Goal: Task Accomplishment & Management: Use online tool/utility

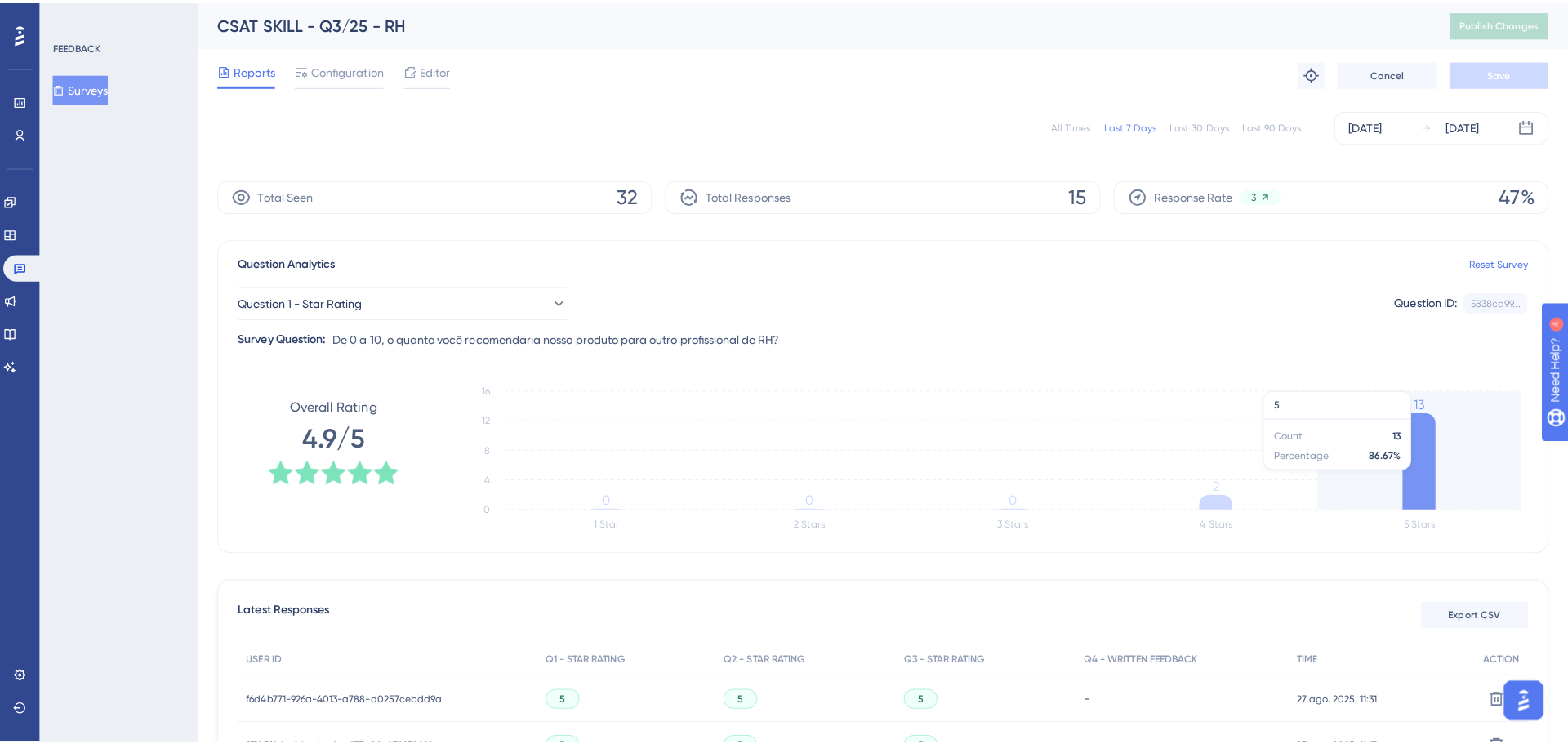
scroll to position [60, 0]
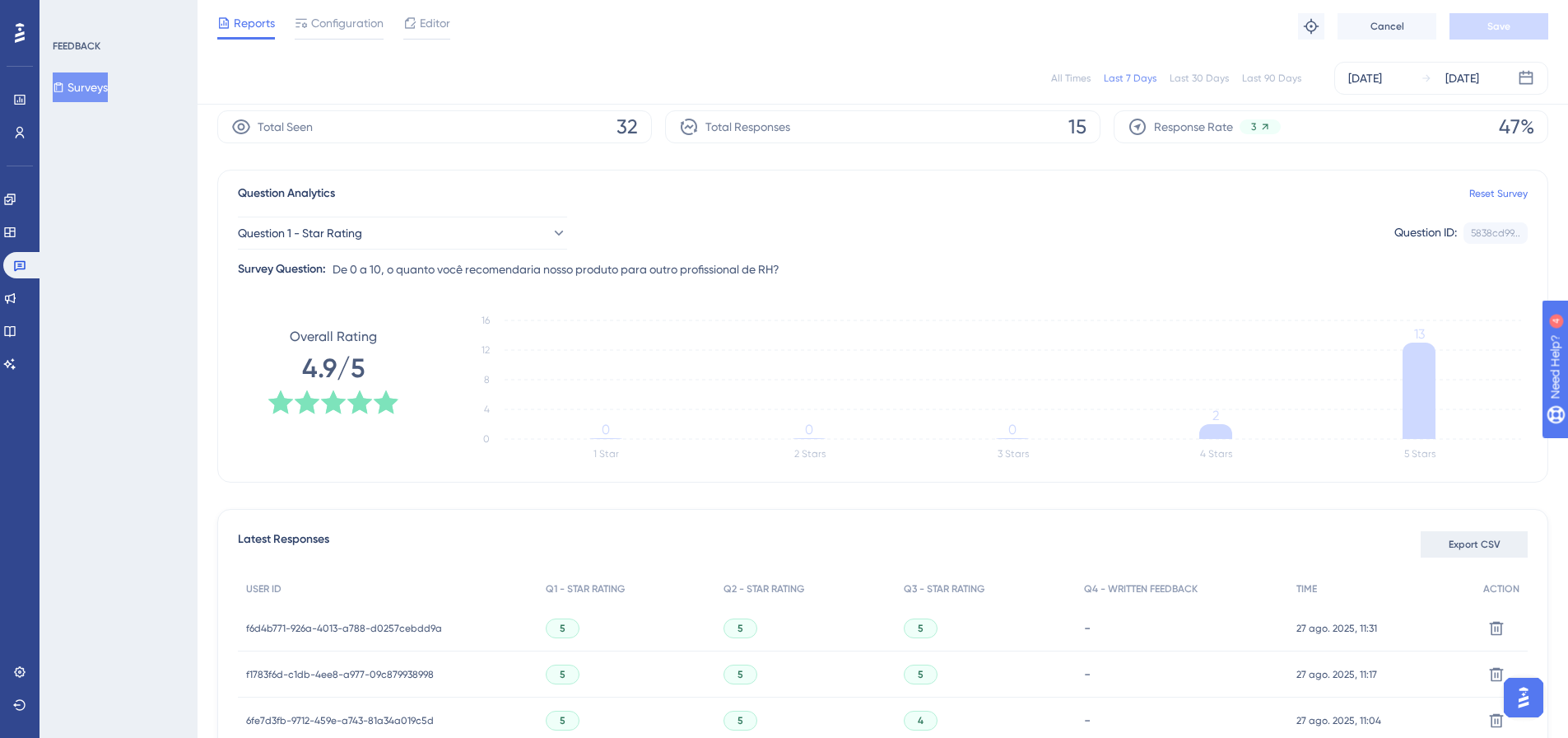
click at [1486, 540] on span "Export CSV" at bounding box center [1474, 544] width 52 height 13
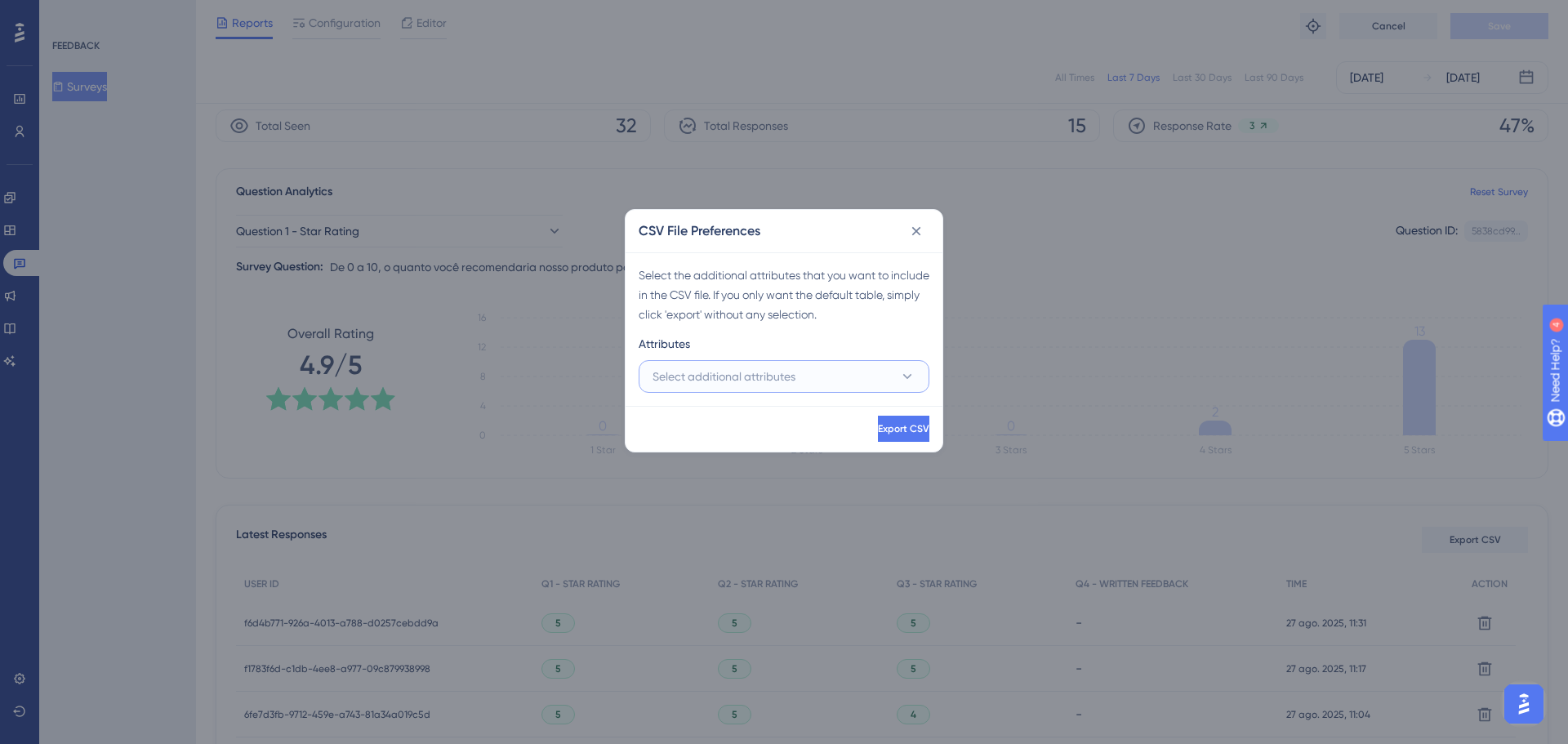
click at [799, 375] on button "Select additional attributes" at bounding box center [784, 377] width 291 height 33
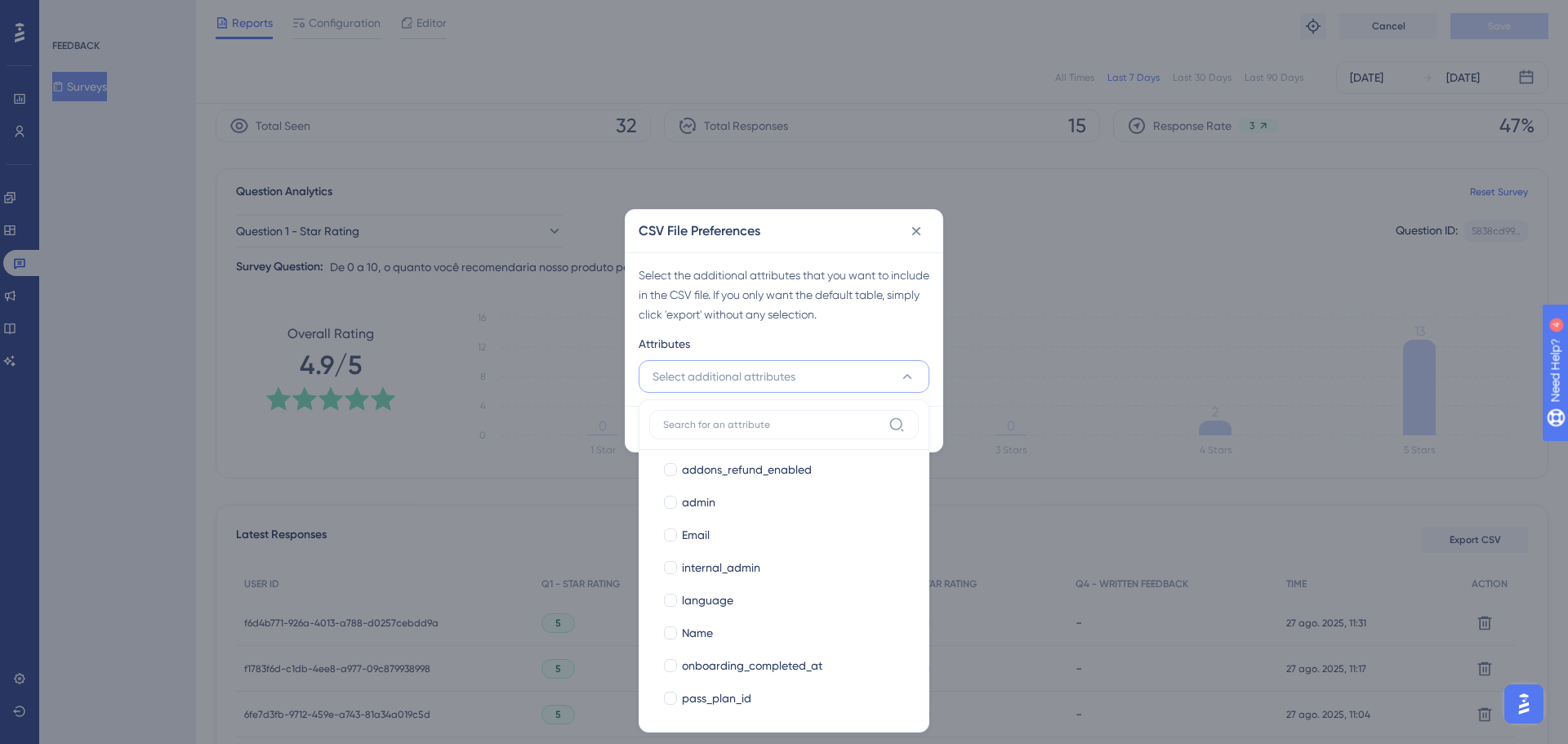
scroll to position [269, 0]
click at [704, 536] on span "Email" at bounding box center [695, 533] width 28 height 19
checkbox input "true"
click at [757, 696] on div "pass_plan_id" at bounding box center [793, 696] width 223 height 19
checkbox input "true"
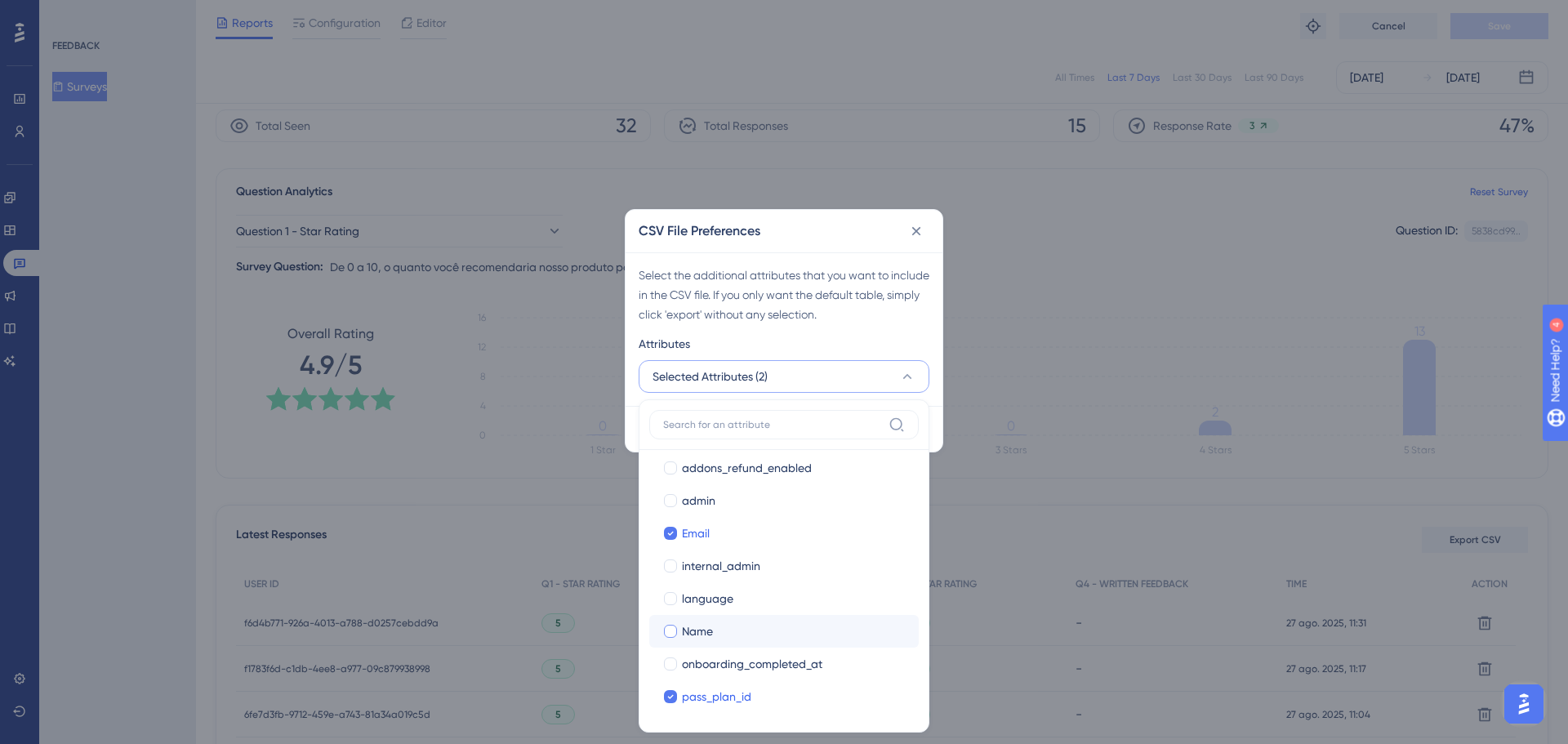
click at [697, 630] on span "Name" at bounding box center [697, 631] width 31 height 19
checkbox input "true"
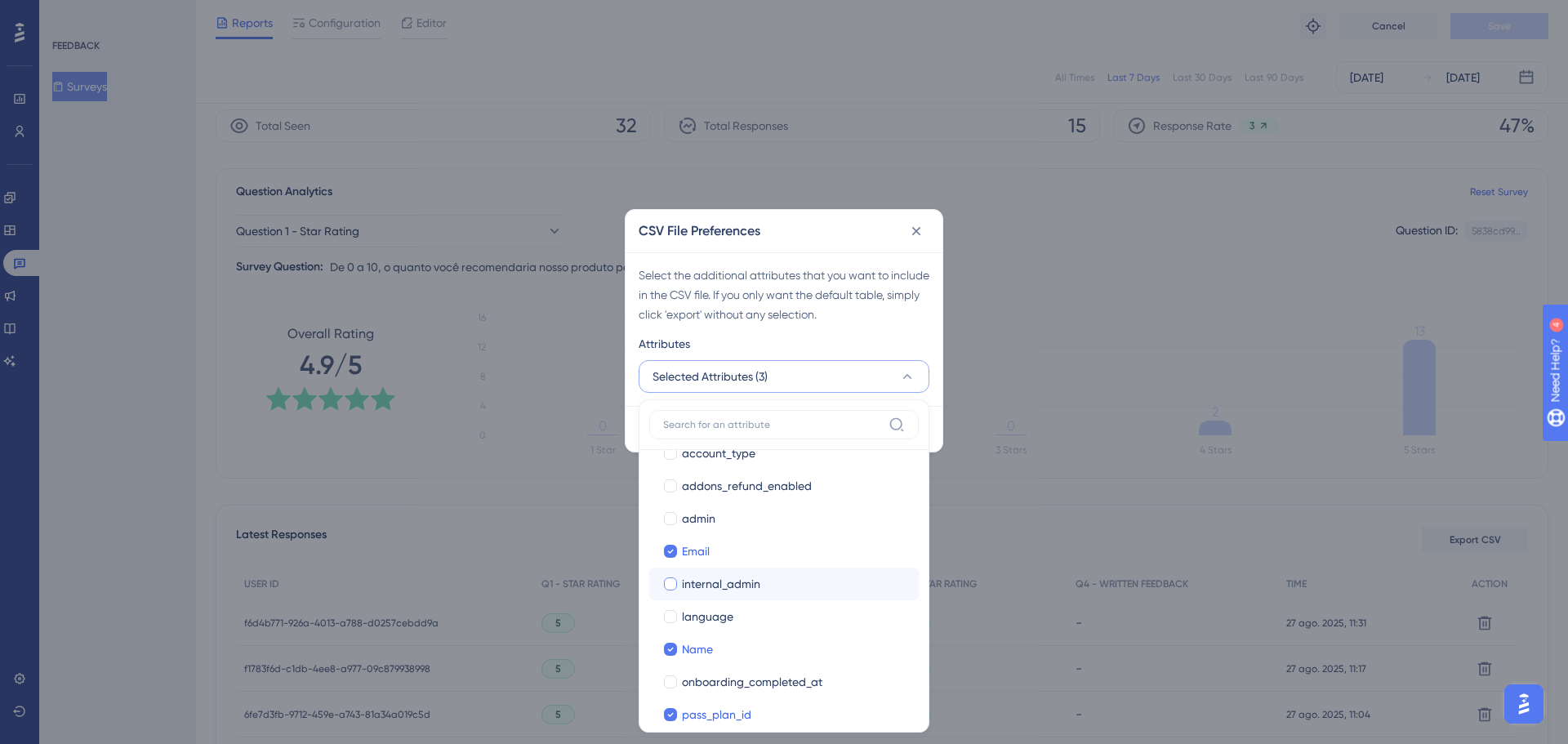
click at [707, 586] on span "internal_admin" at bounding box center [721, 583] width 79 height 19
checkbox input "true"
click at [695, 525] on span "admin" at bounding box center [699, 518] width 33 height 19
checkbox input "true"
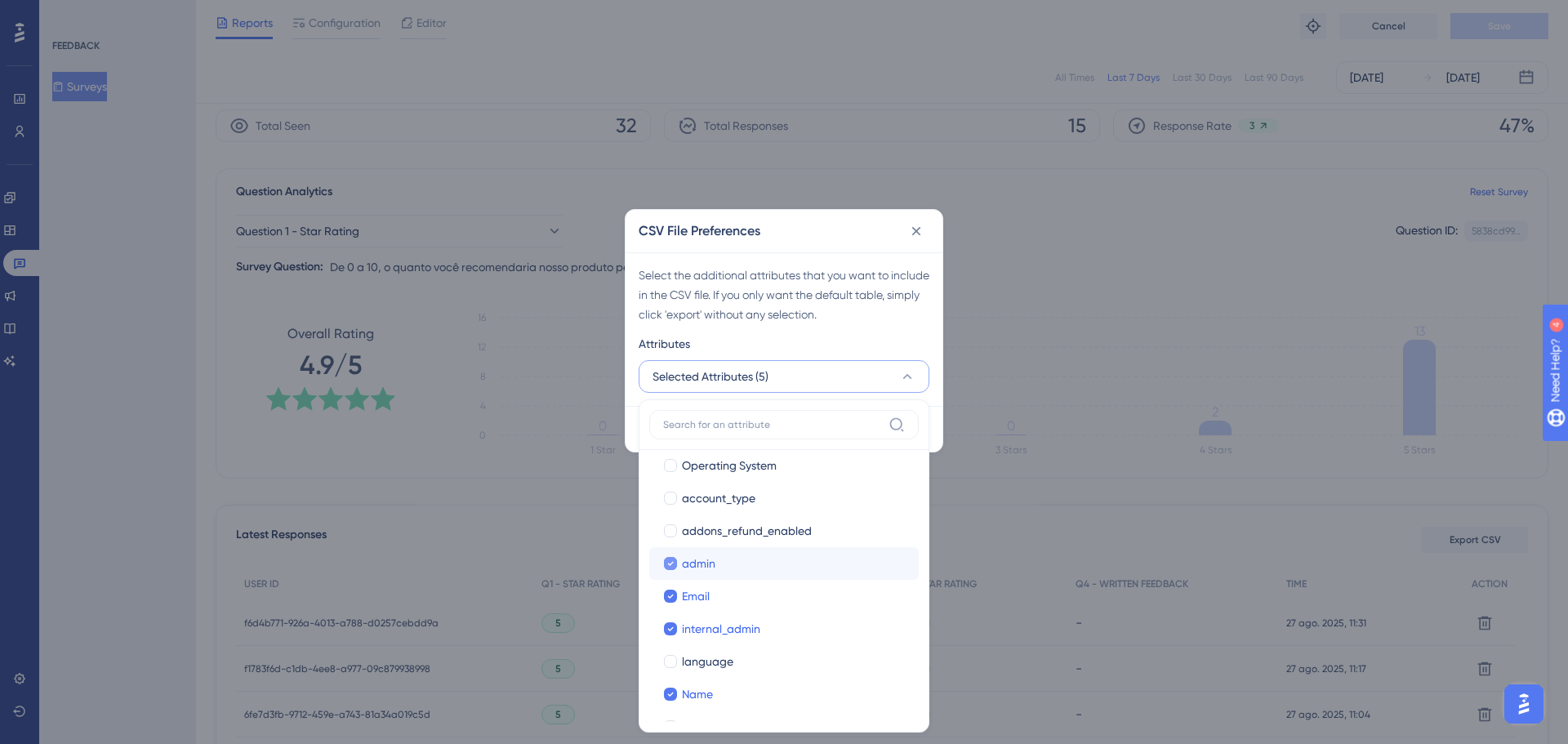
scroll to position [180, 0]
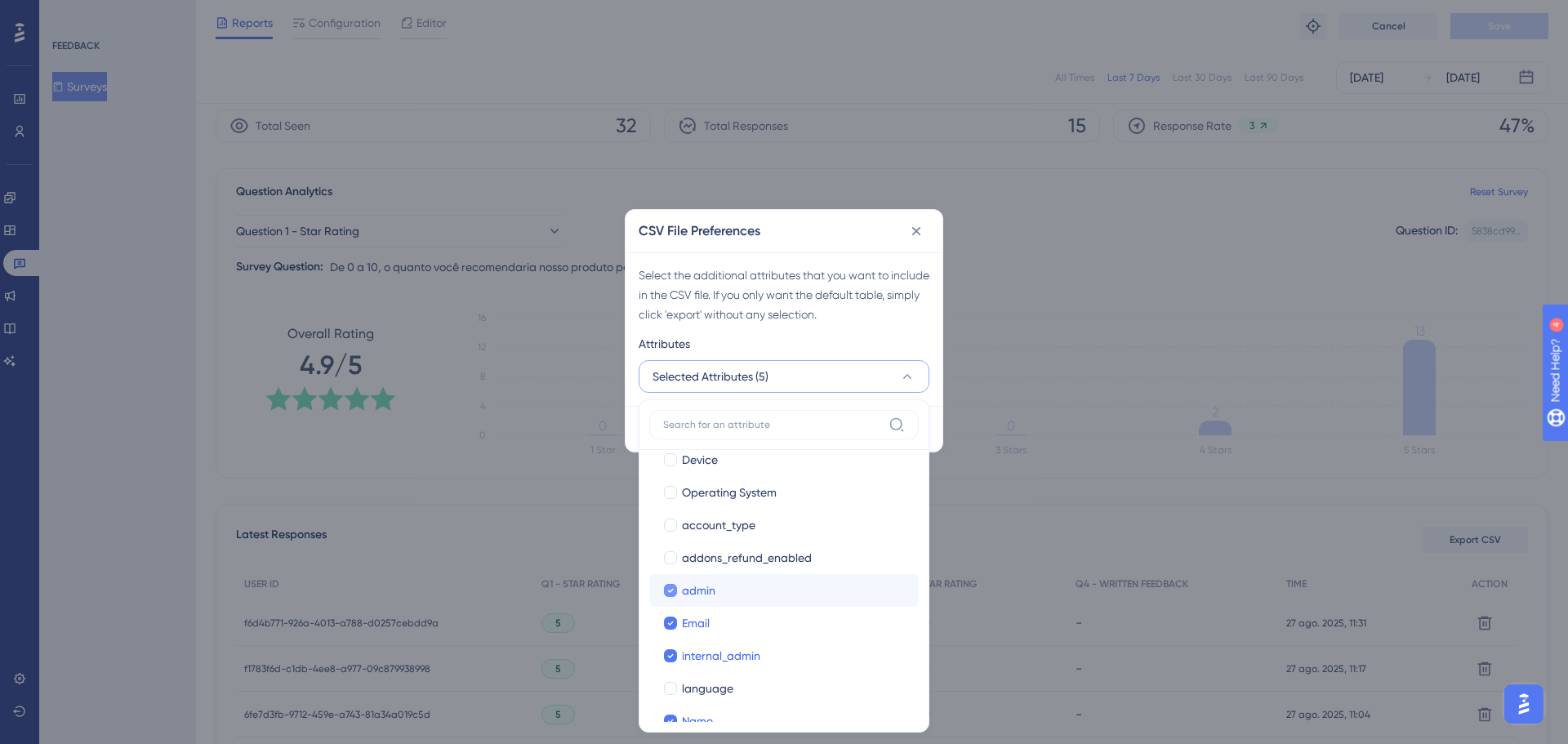
click at [695, 525] on span "account_type" at bounding box center [719, 525] width 74 height 19
checkbox input "true"
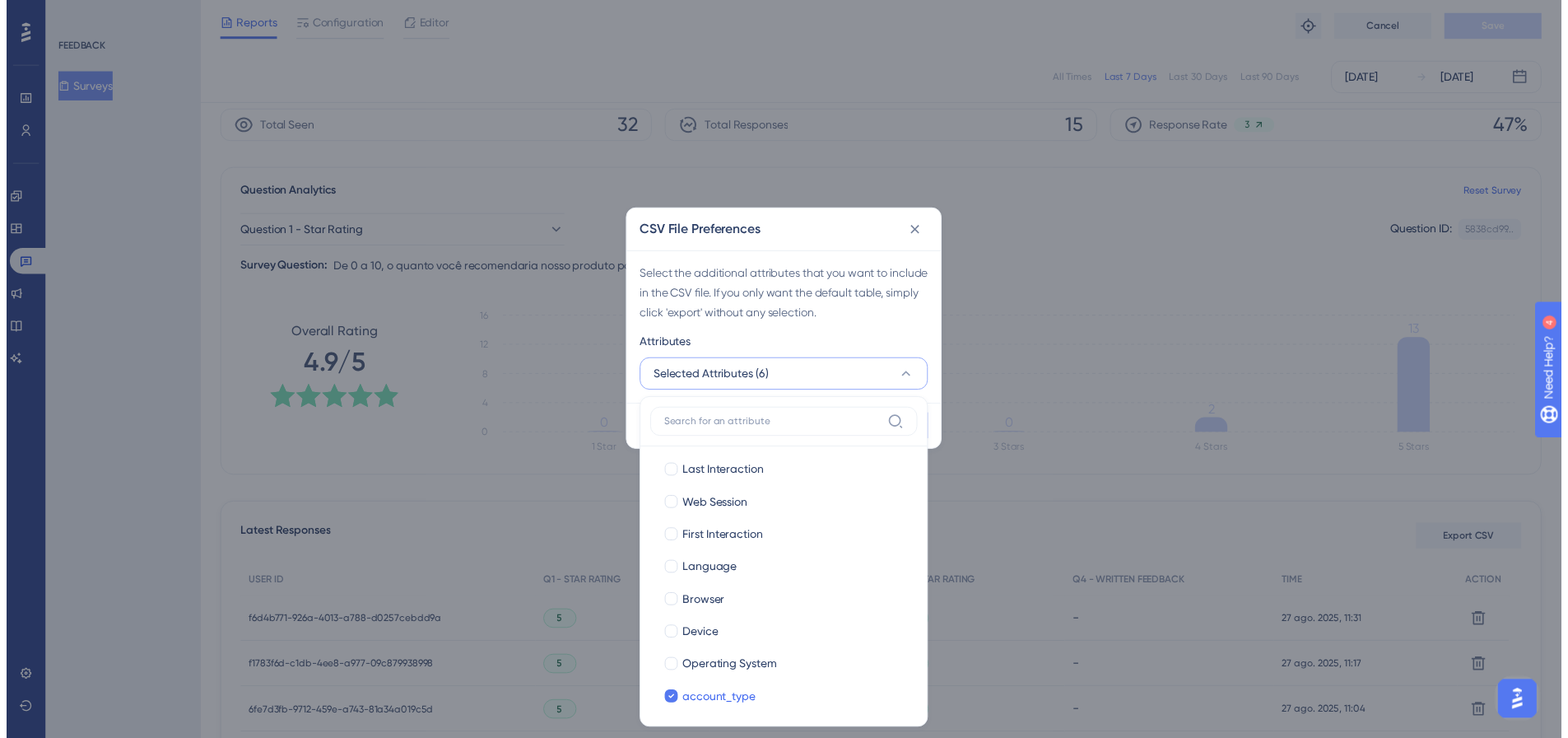
scroll to position [0, 0]
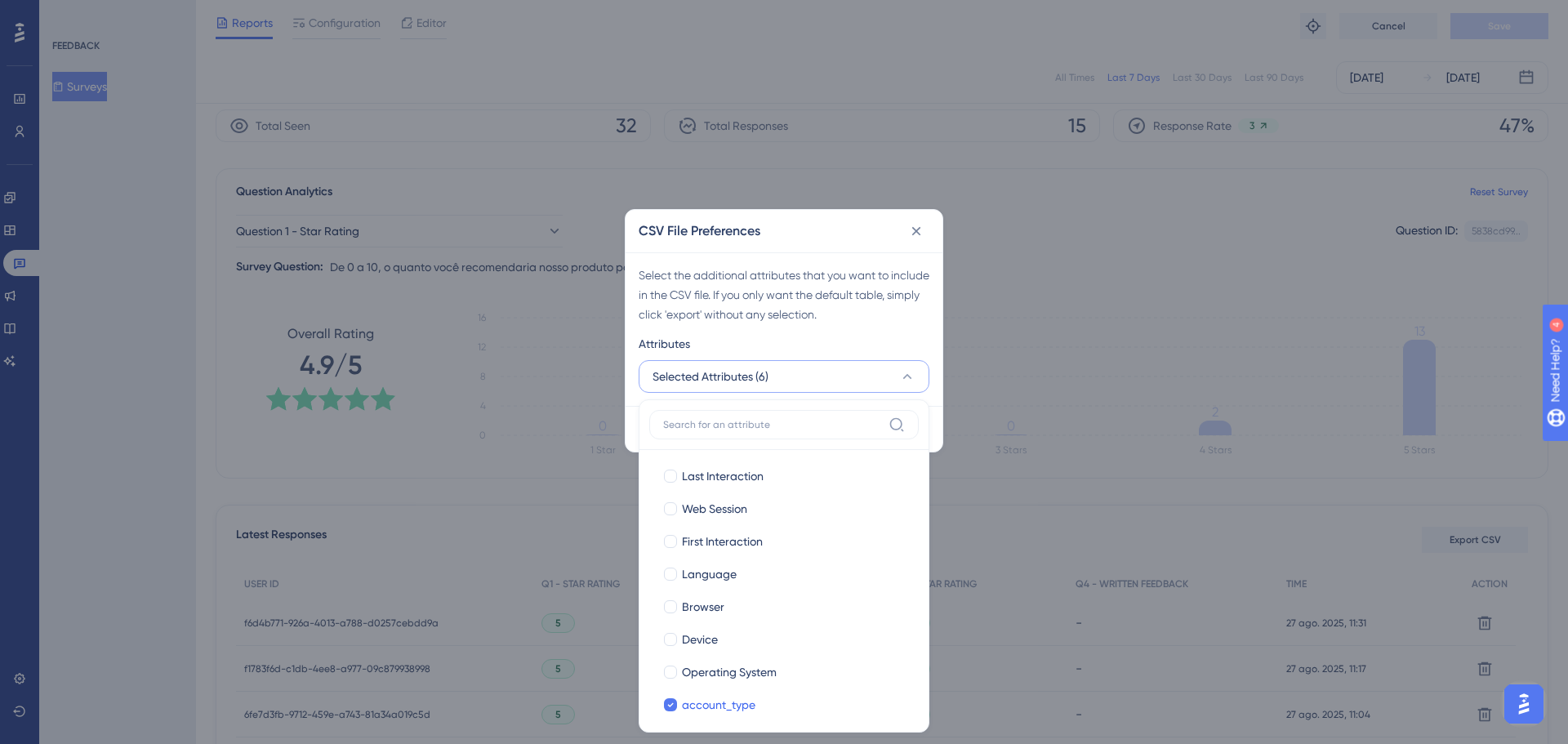
click at [799, 321] on div "Select the additional attributes that you want to include in the CSV file. If y…" at bounding box center [784, 295] width 291 height 59
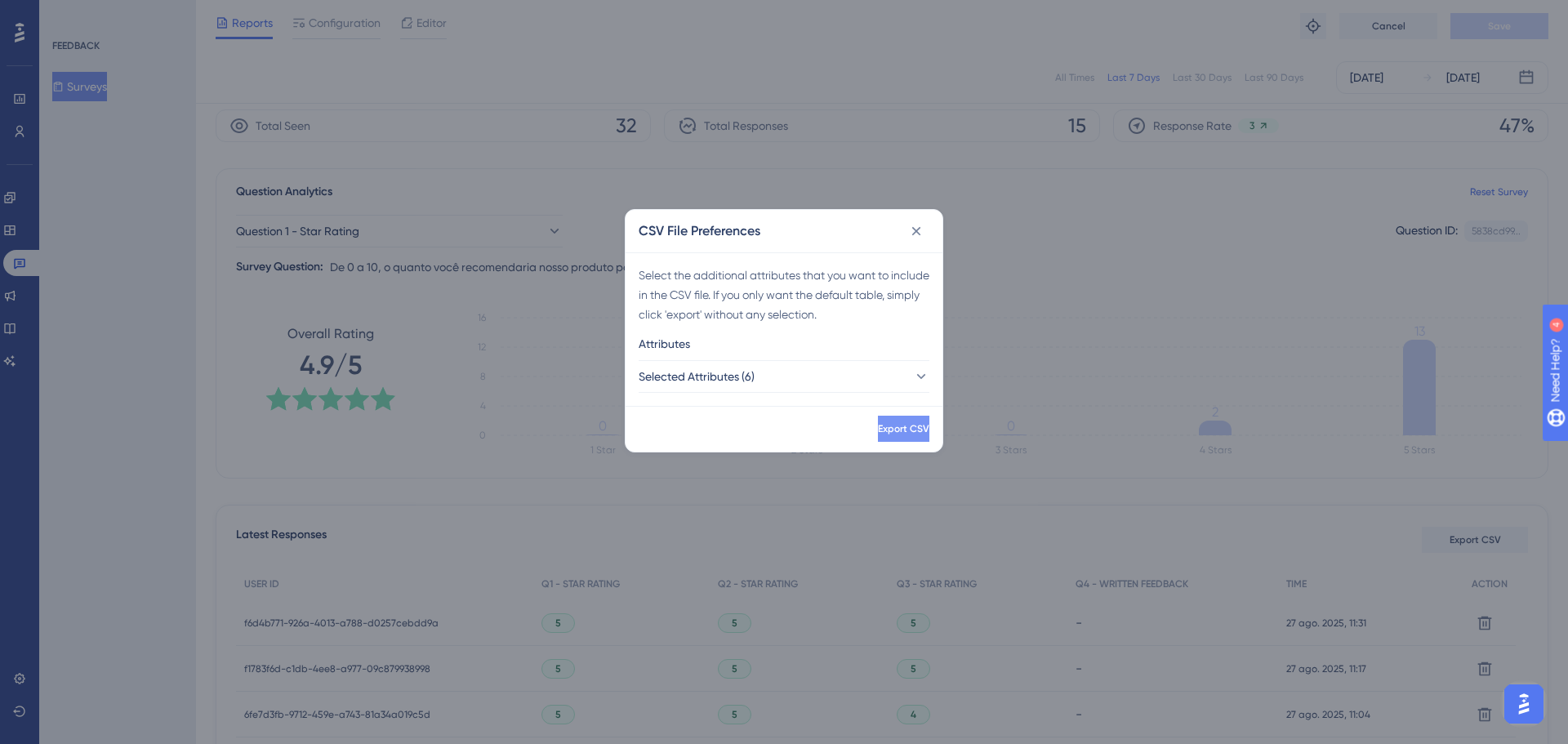
click at [878, 425] on span "Export CSV" at bounding box center [904, 429] width 52 height 13
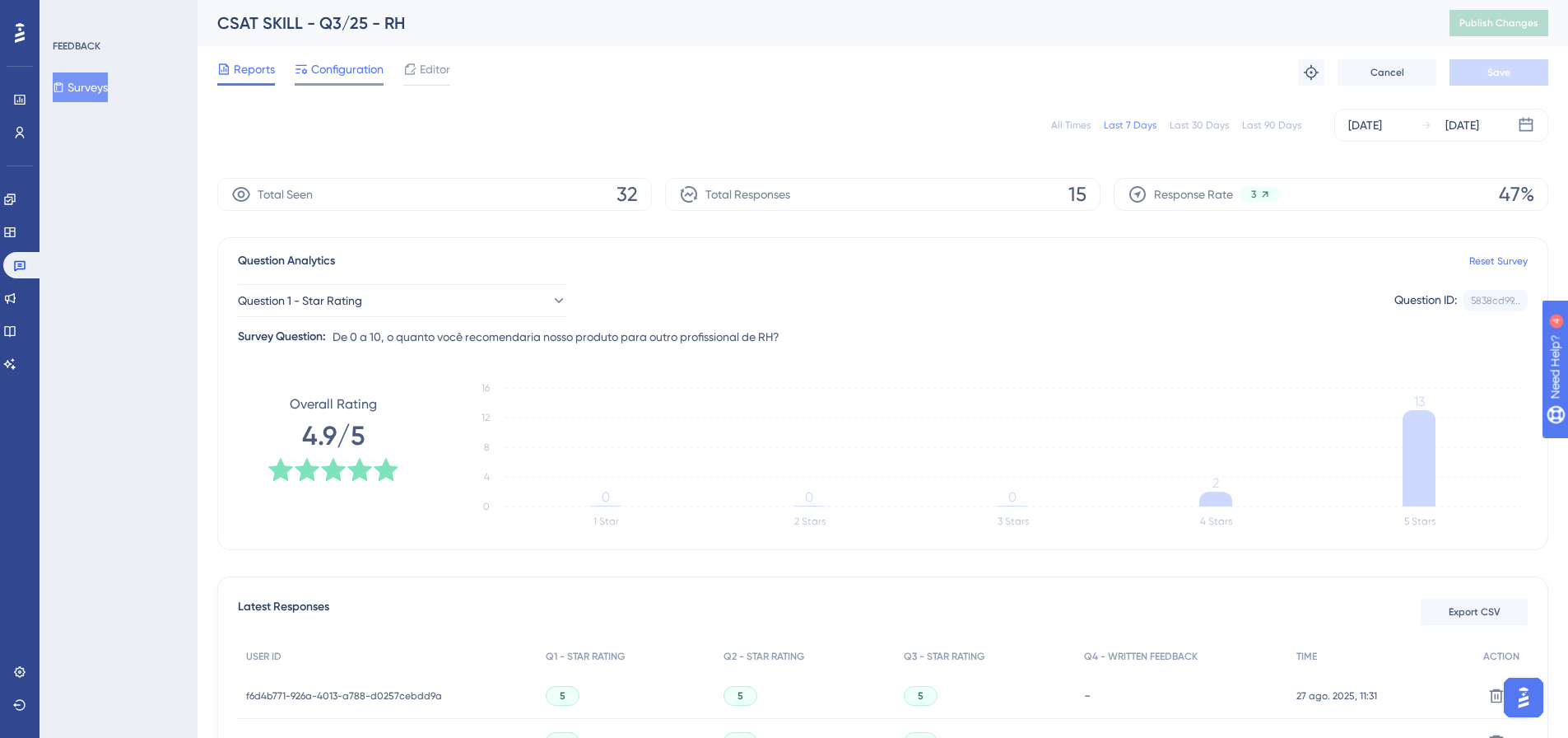
click at [340, 73] on span "Configuration" at bounding box center [347, 68] width 72 height 19
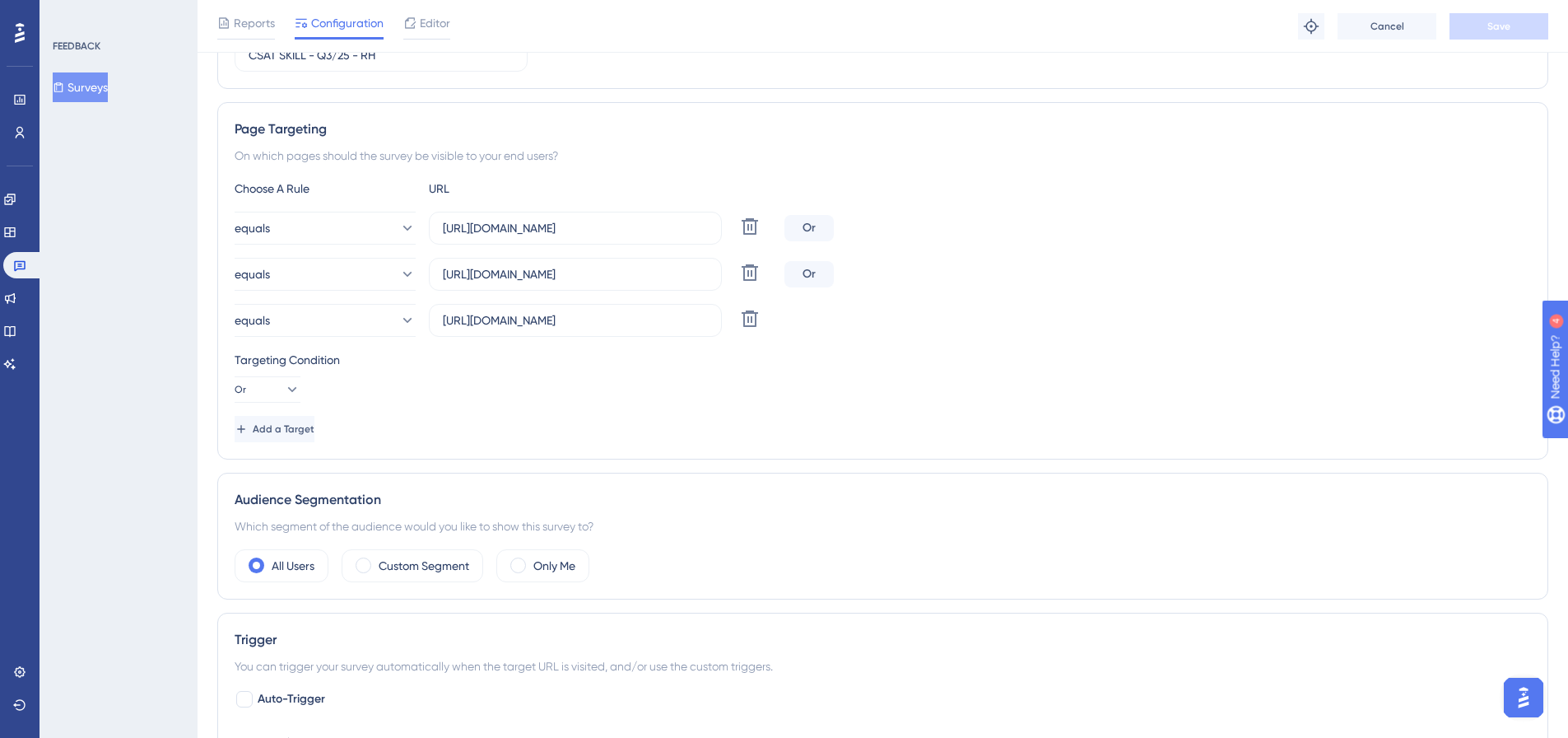
scroll to position [250, 0]
click at [432, 561] on label "Custom Segment" at bounding box center [423, 564] width 90 height 19
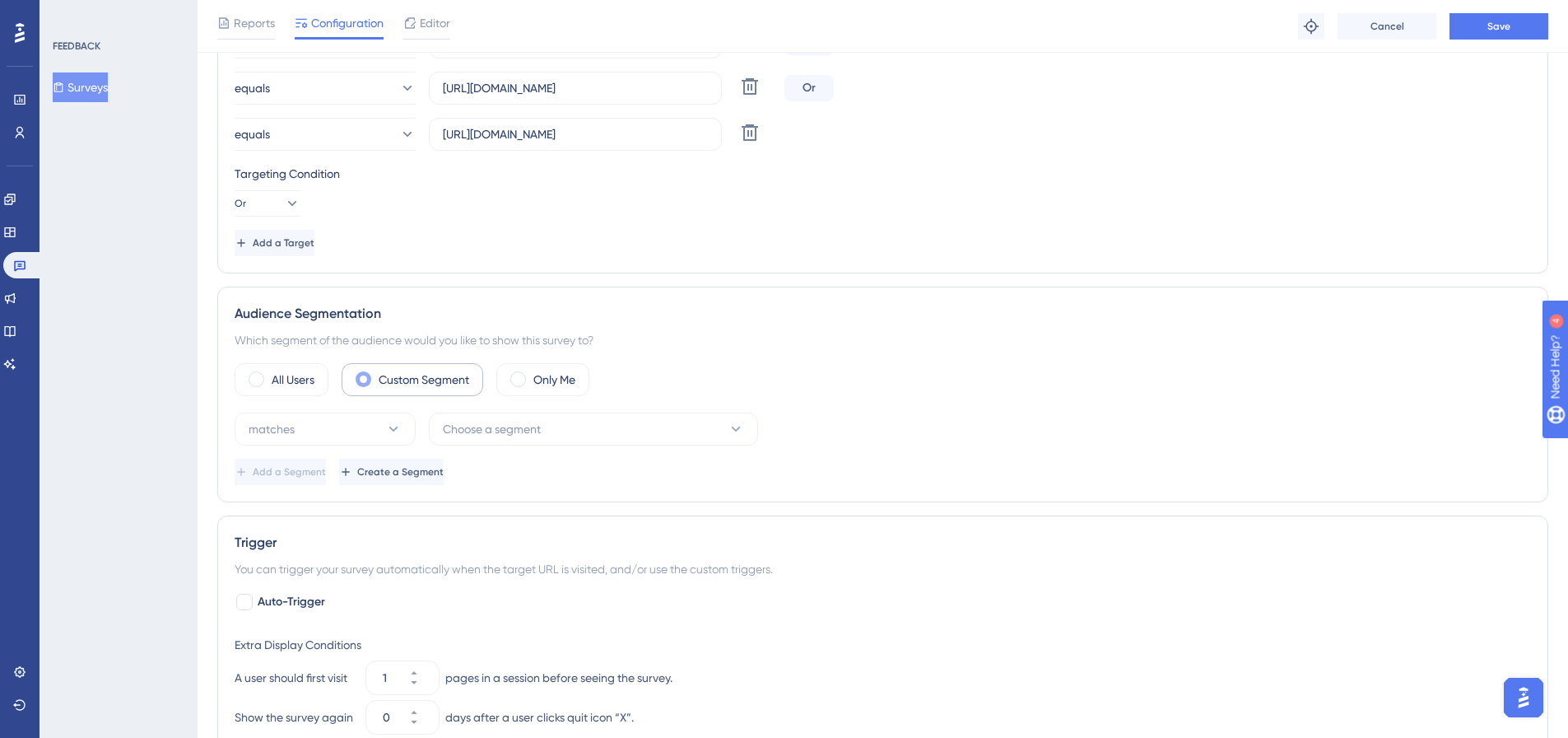
scroll to position [435, 0]
click at [355, 428] on button "matches" at bounding box center [325, 428] width 181 height 33
click at [488, 434] on span "Choose a segment" at bounding box center [491, 428] width 98 height 19
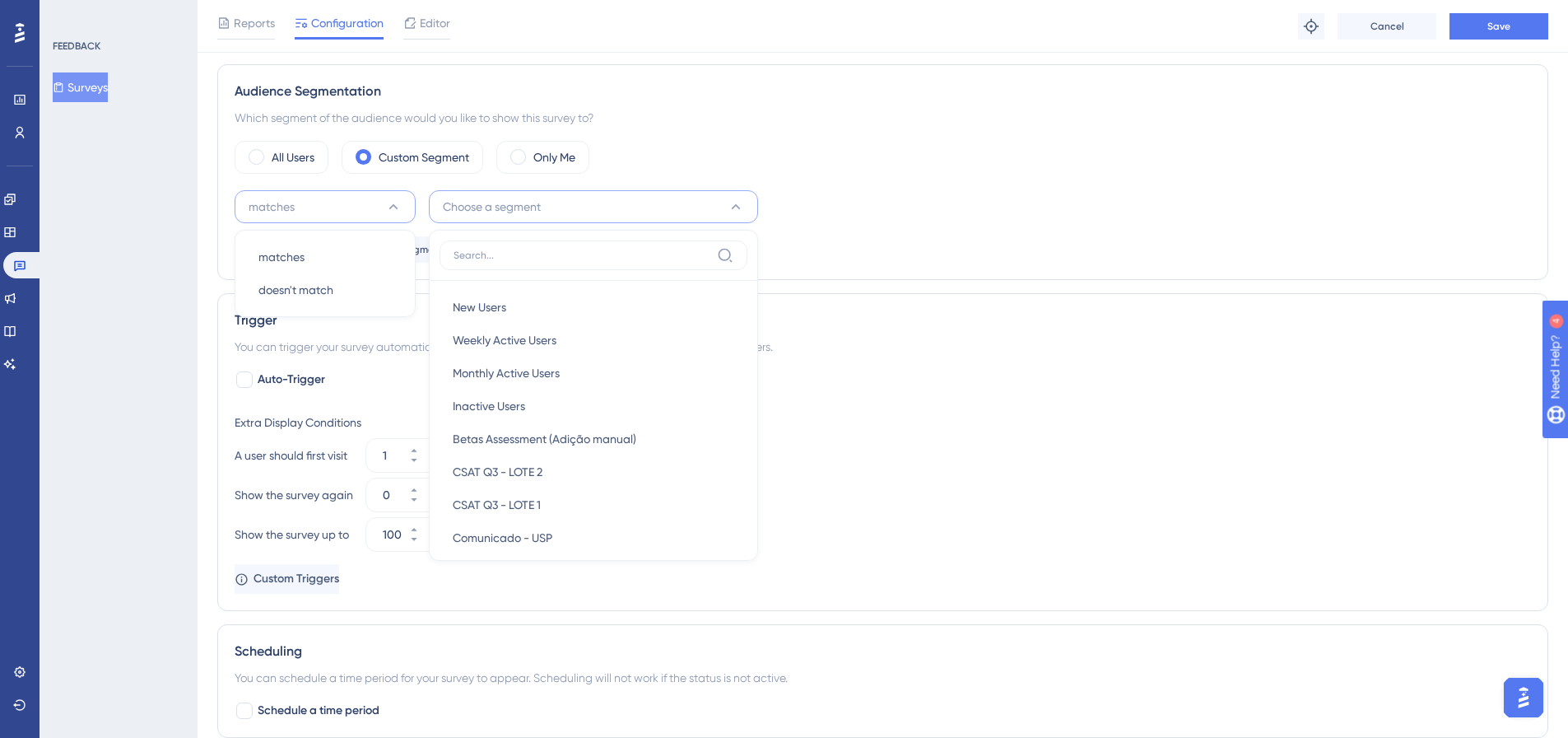
scroll to position [647, 0]
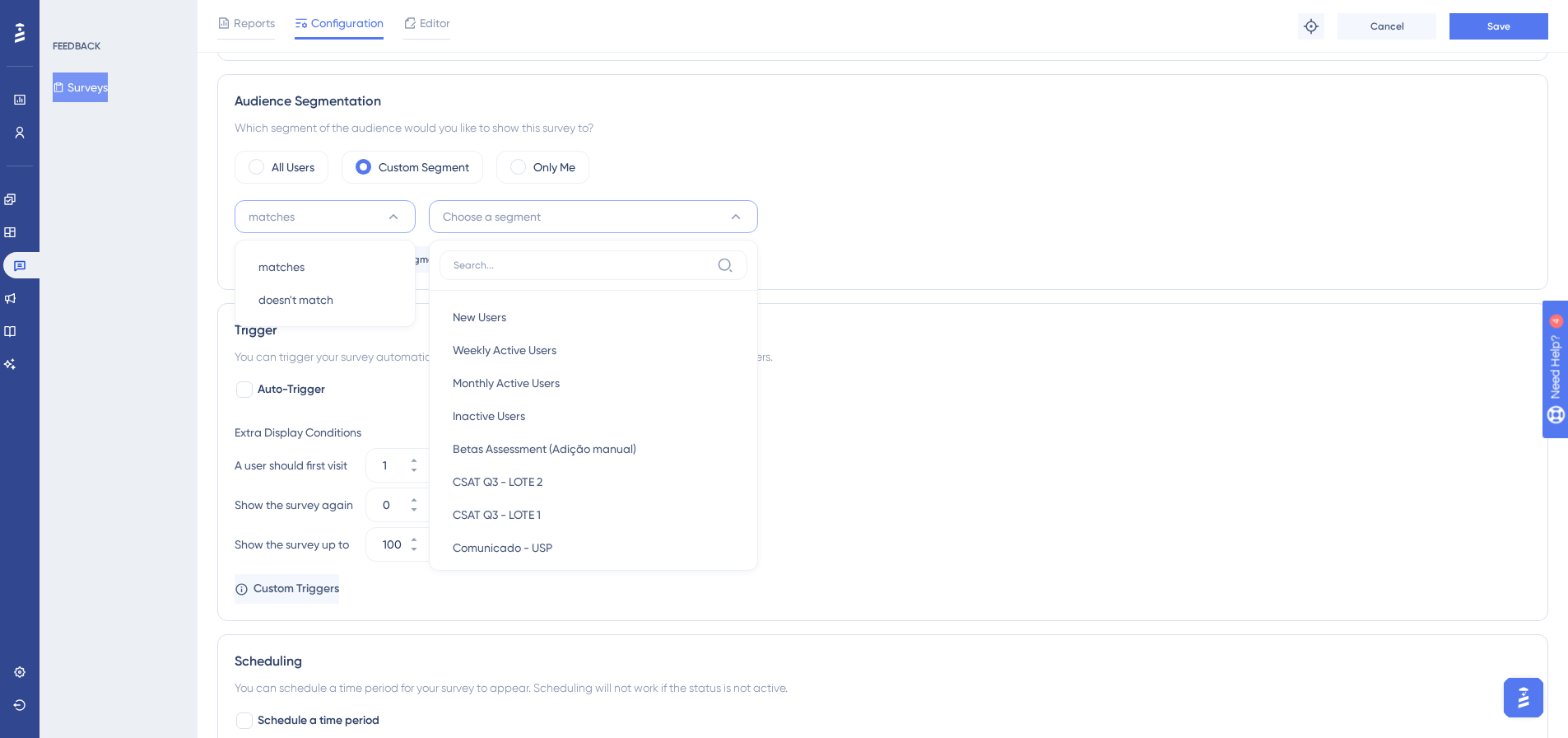
click at [825, 218] on div "matches matches matches doesn't match doesn't match Choose a segment New Users …" at bounding box center [883, 216] width 1297 height 33
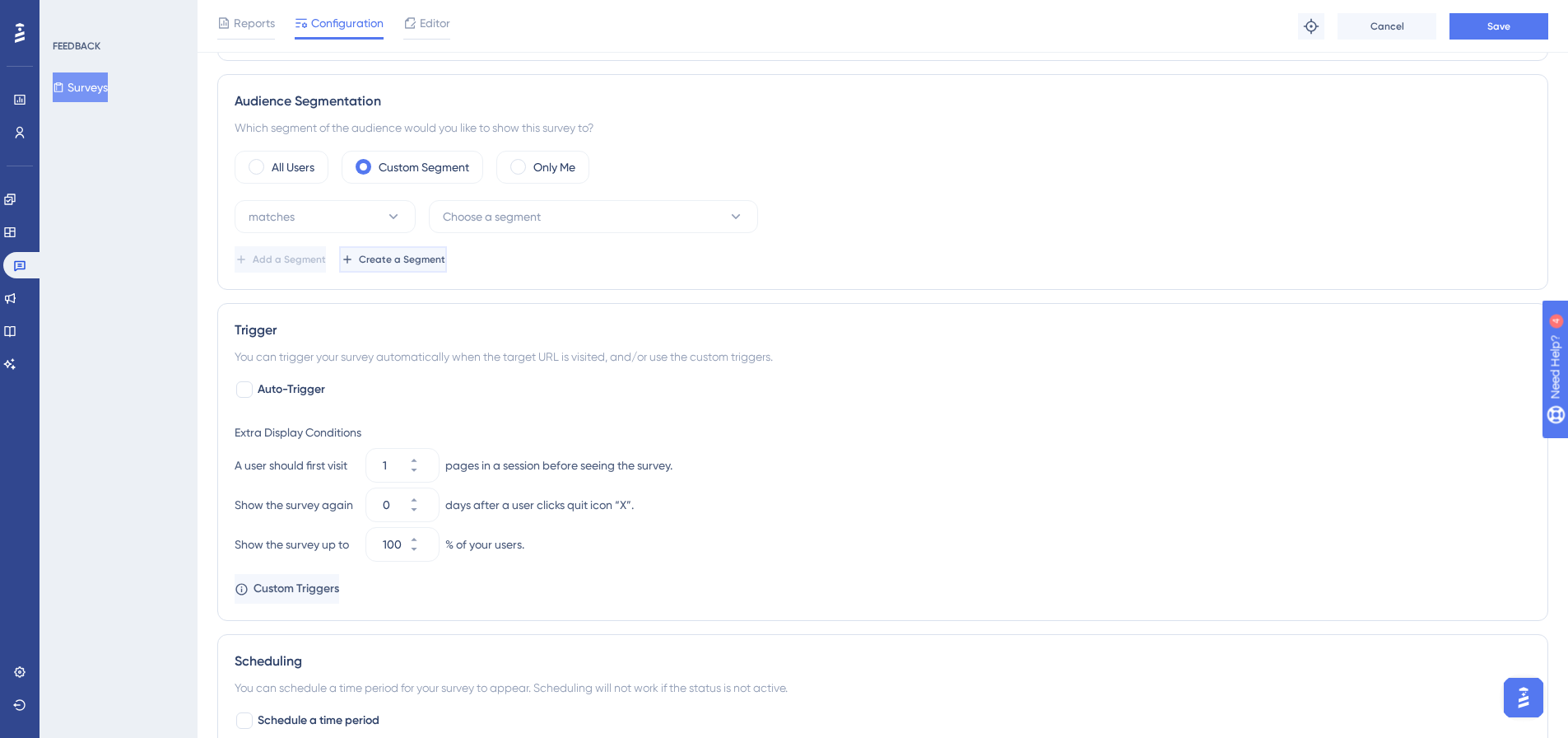
click at [443, 255] on span "Create a Segment" at bounding box center [402, 260] width 87 height 13
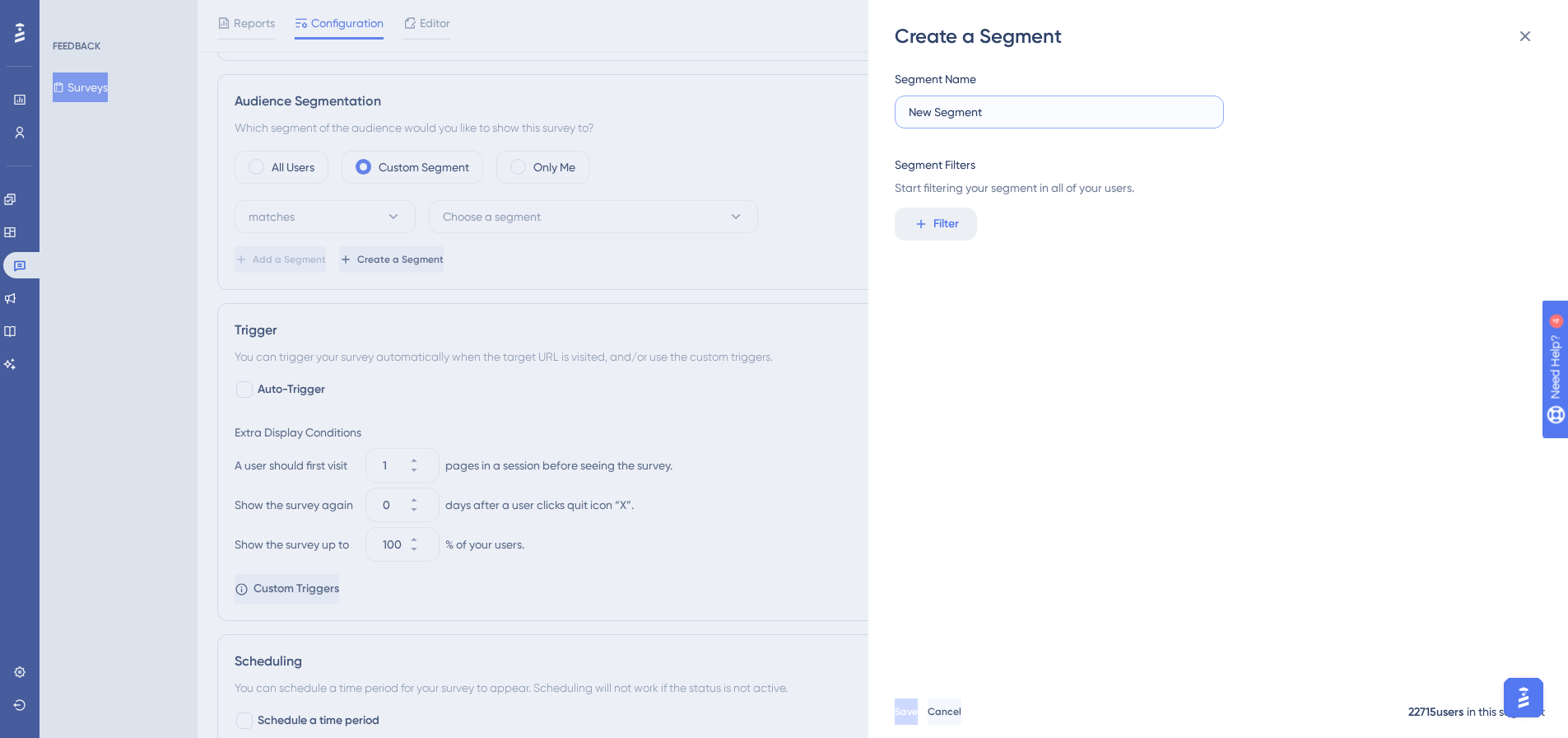
click at [916, 117] on input "New Segment" at bounding box center [1059, 111] width 301 height 18
click at [1528, 40] on icon at bounding box center [1524, 35] width 19 height 19
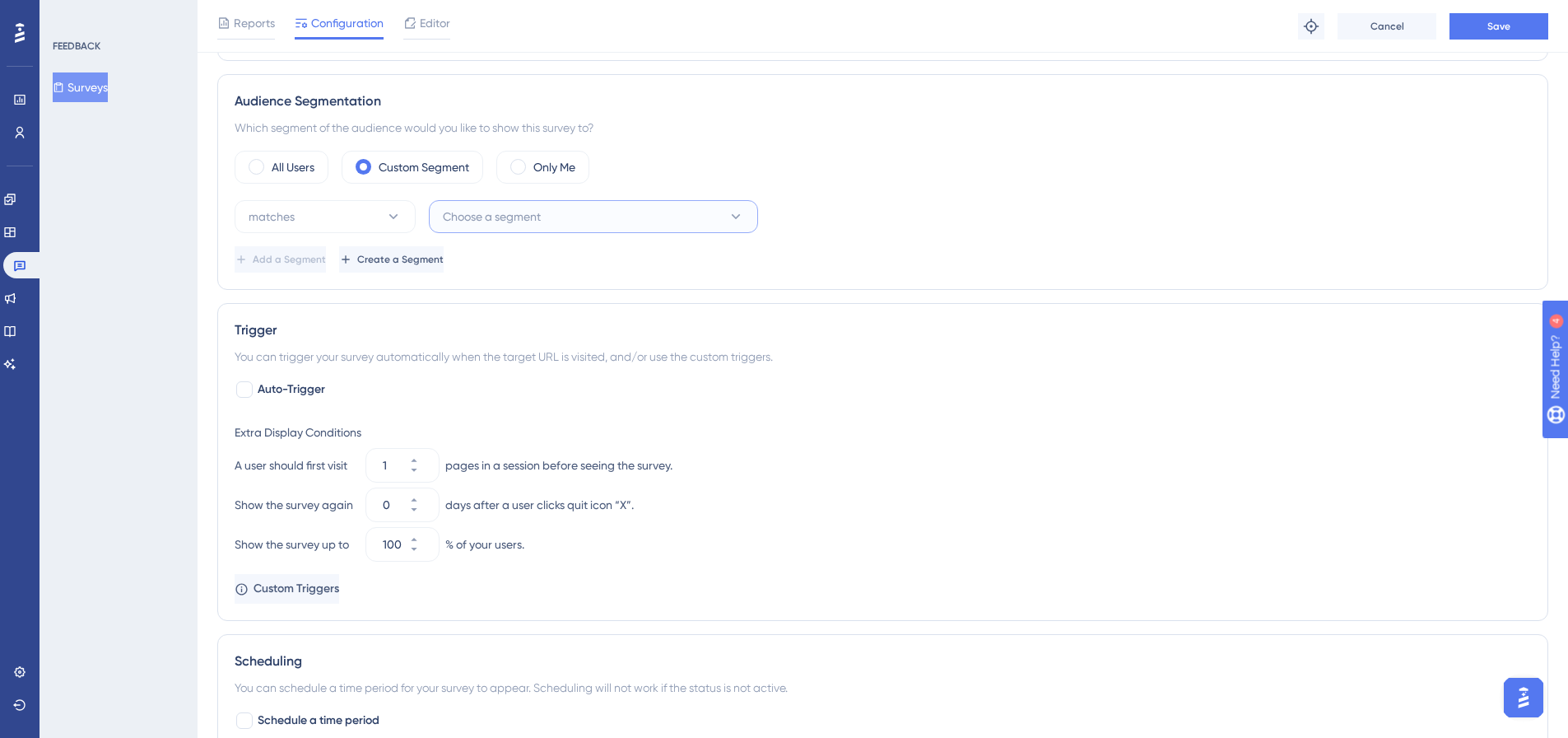
click at [613, 227] on button "Choose a segment" at bounding box center [593, 216] width 329 height 33
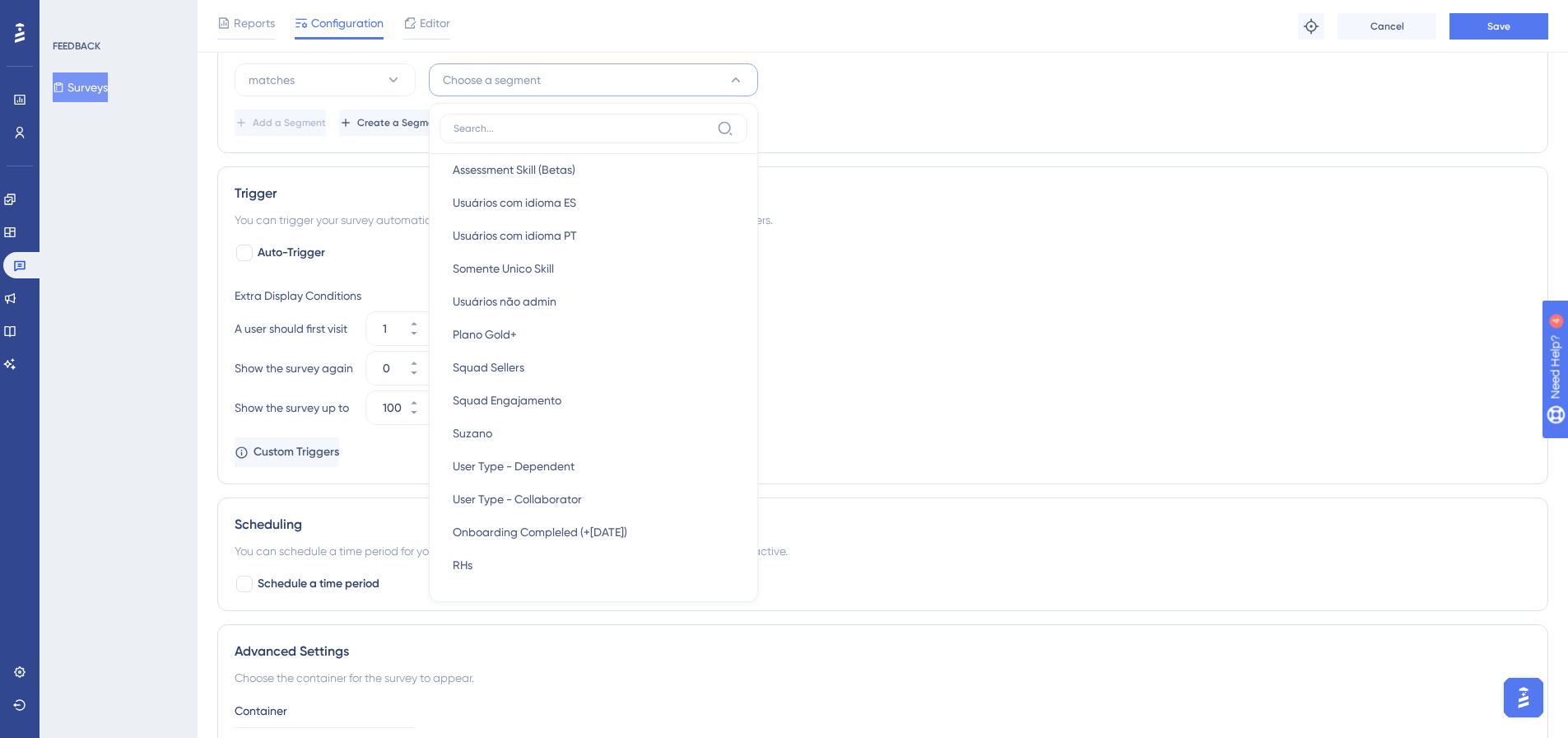
scroll to position [784, 0]
click at [486, 558] on div "RHs RHs" at bounding box center [593, 563] width 282 height 33
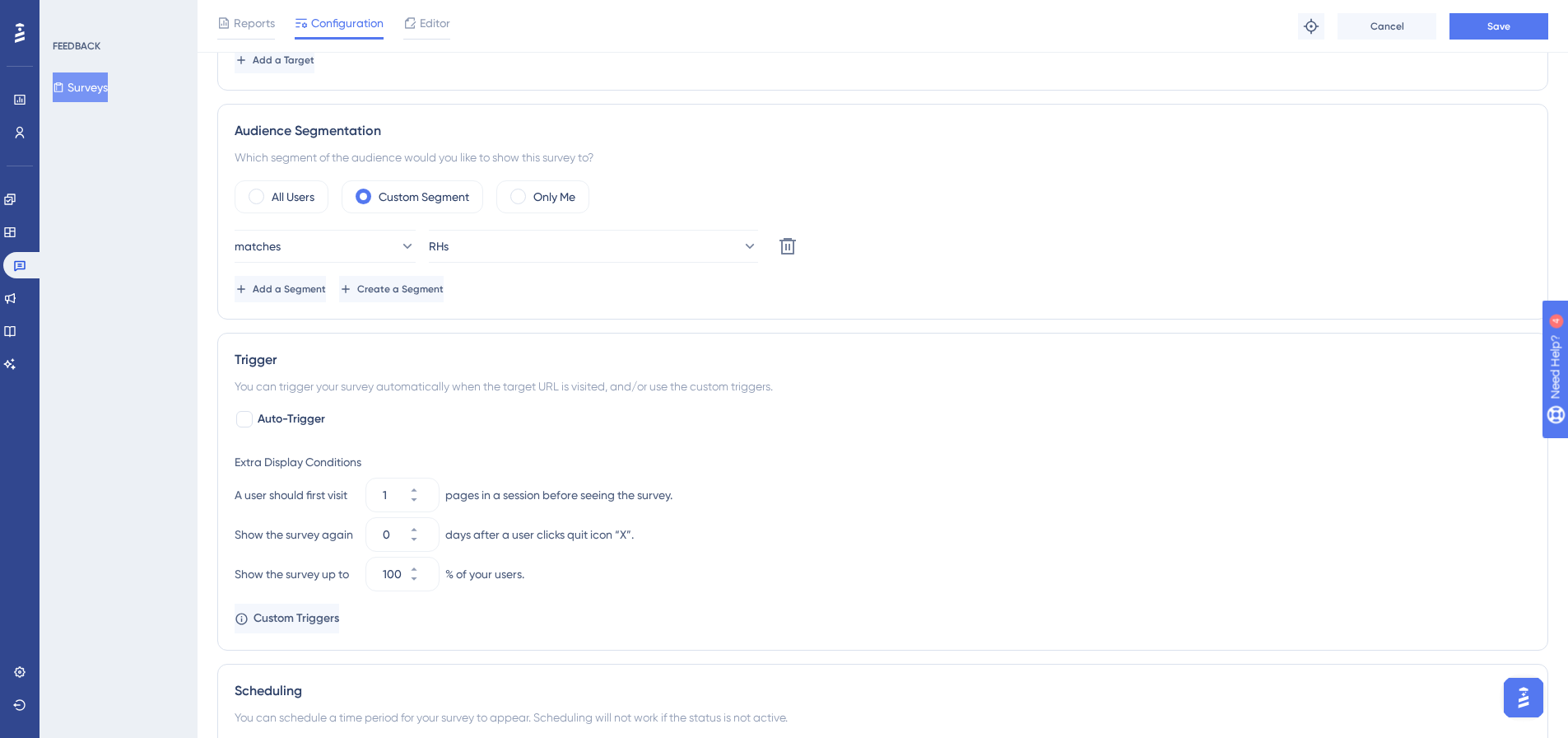
scroll to position [617, 0]
click at [1466, 36] on button "Save" at bounding box center [1498, 26] width 99 height 26
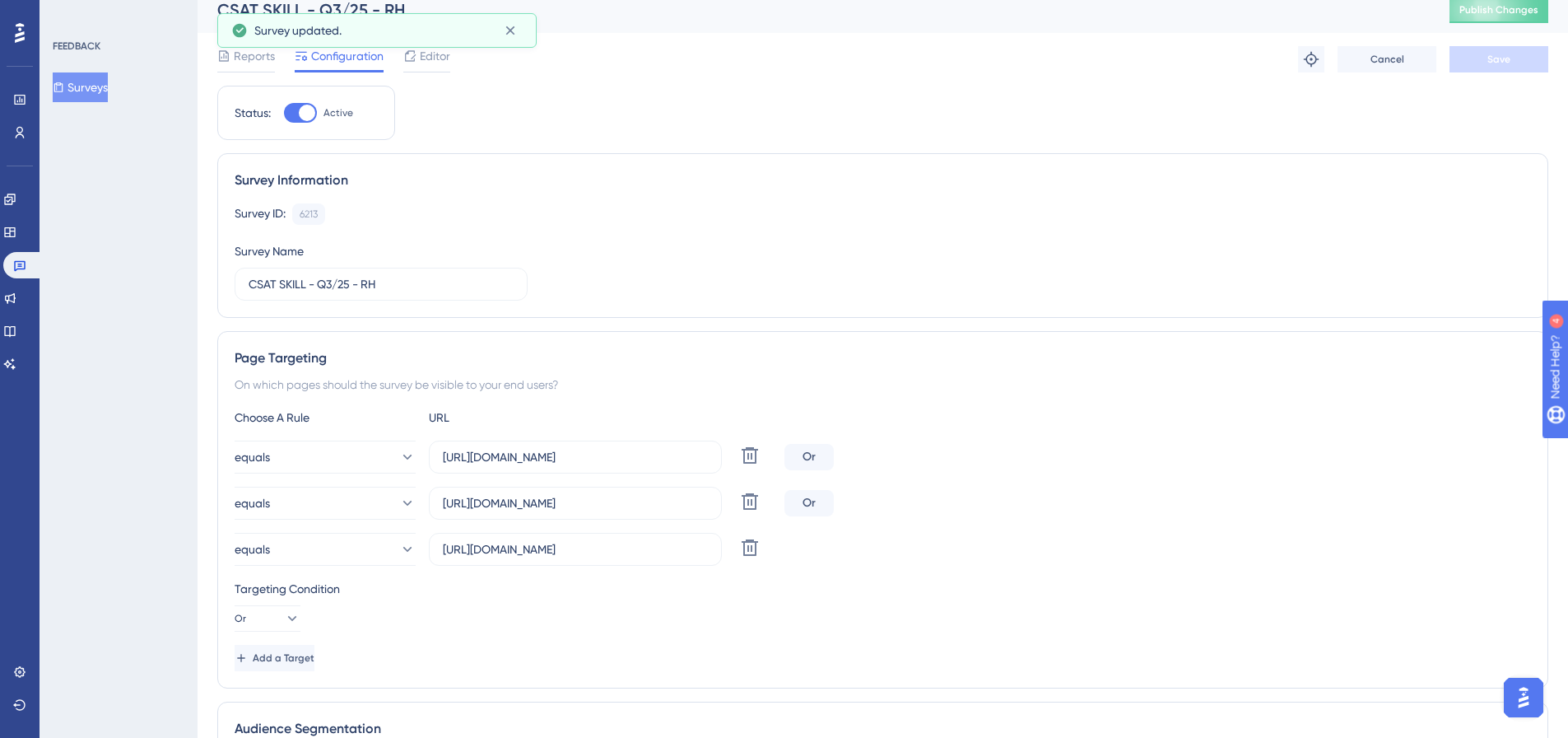
scroll to position [0, 0]
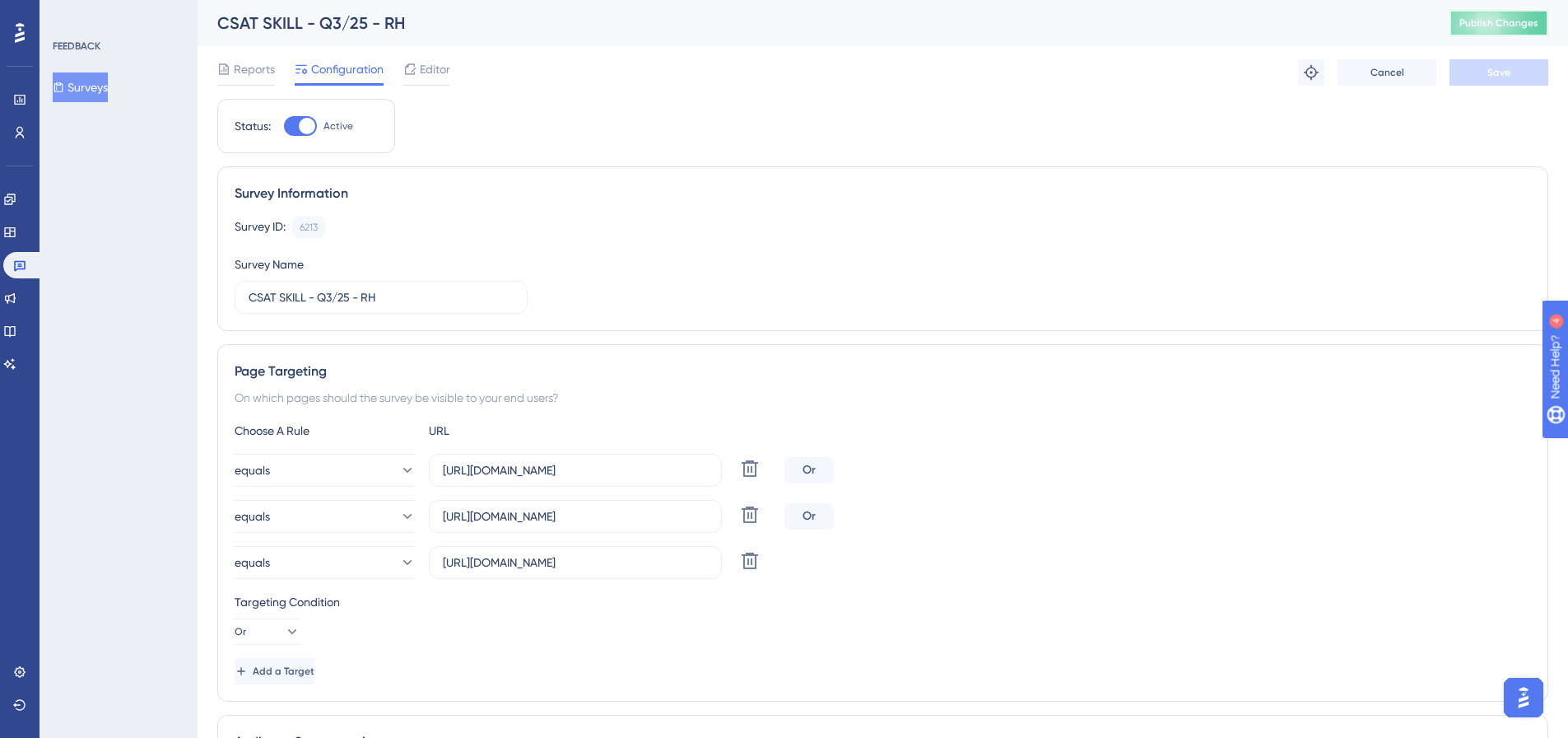
click at [1478, 35] on button "Publish Changes" at bounding box center [1498, 23] width 99 height 26
click at [262, 73] on span "Reports" at bounding box center [254, 68] width 41 height 19
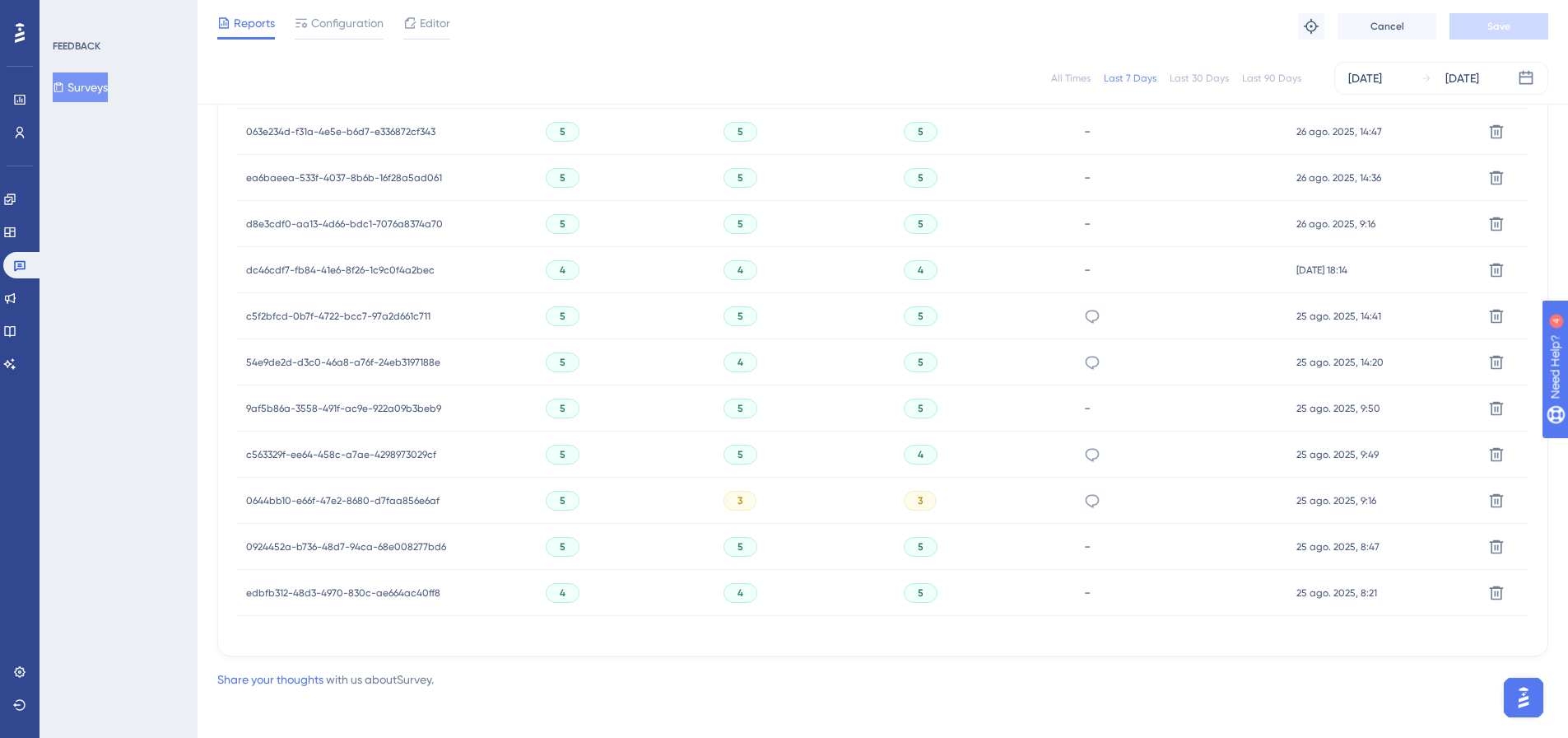
scroll to position [746, 0]
